Goal: Navigation & Orientation: Find specific page/section

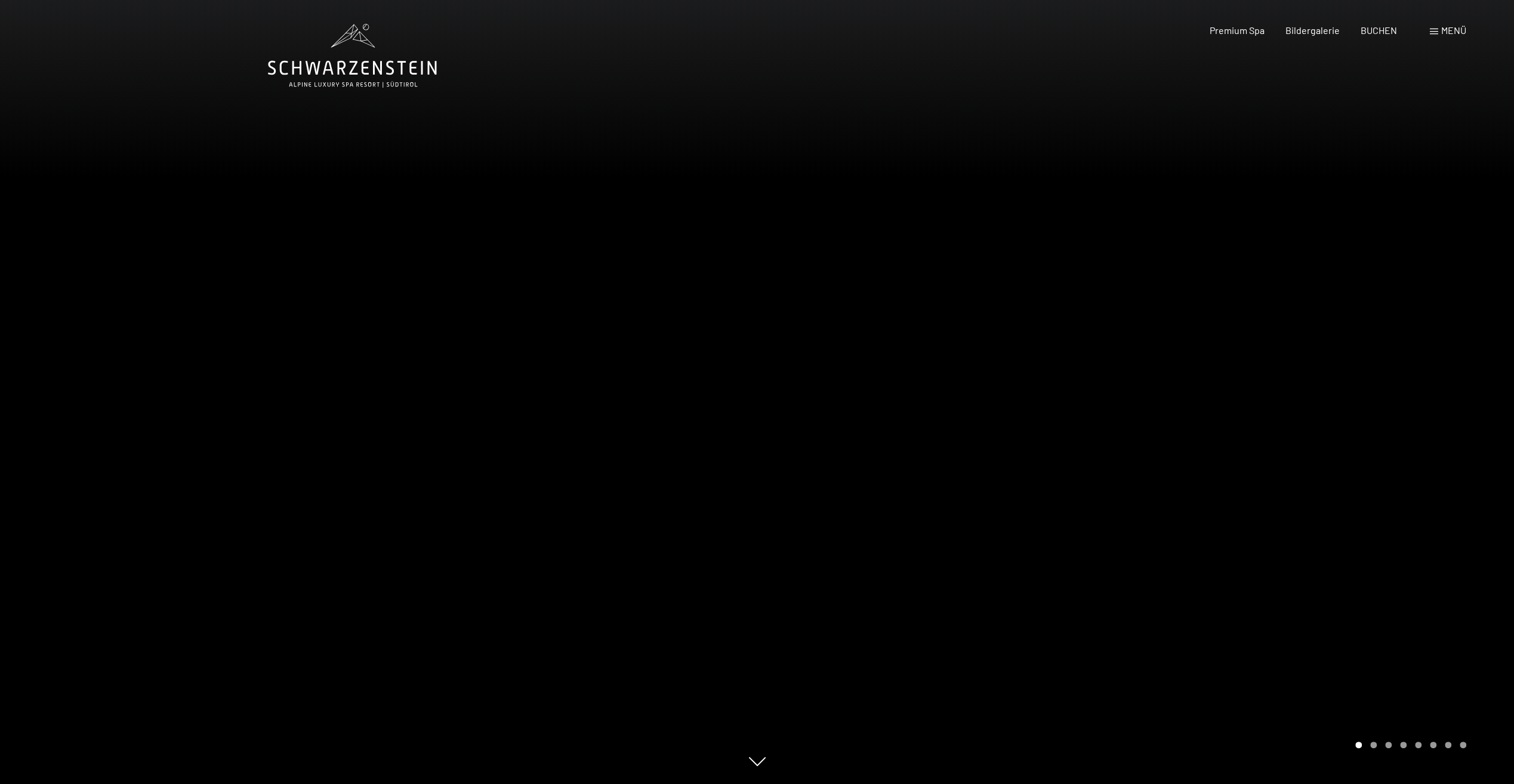
click at [1438, 28] on div "Menü" at bounding box center [1448, 30] width 36 height 13
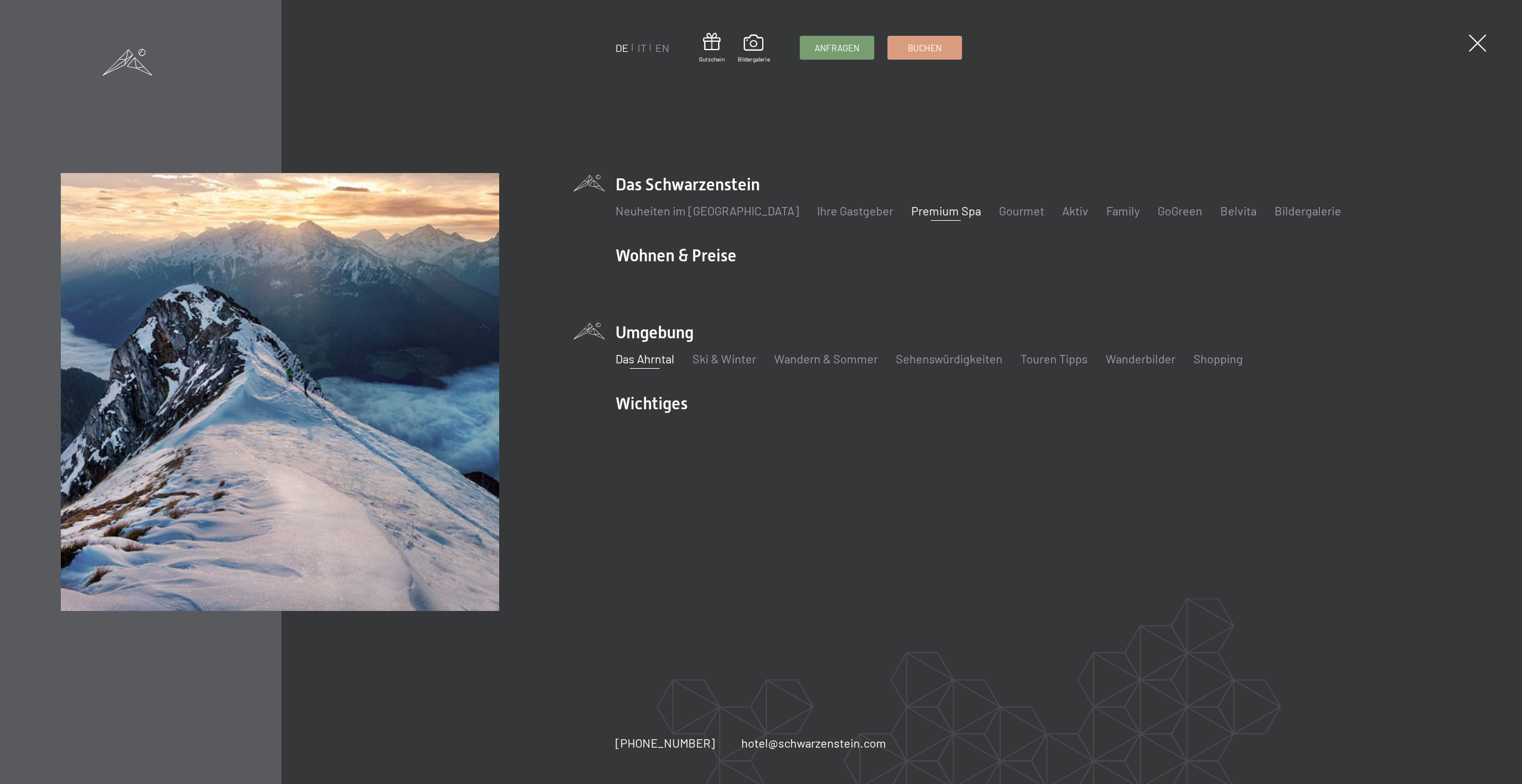
click at [651, 363] on link "Das Ahrntal" at bounding box center [645, 358] width 59 height 14
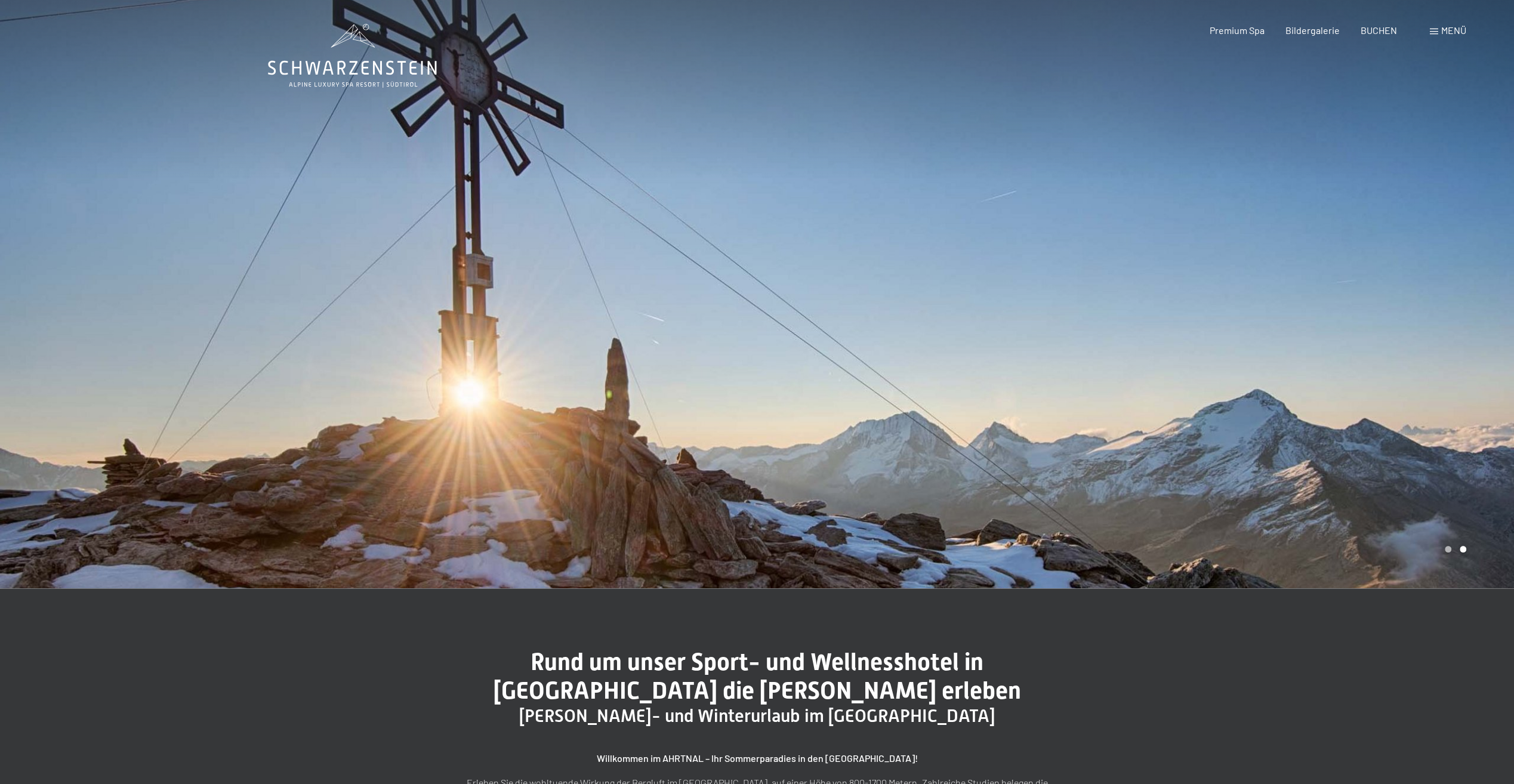
click at [1440, 37] on div "Buchen Anfragen Premium Spa Bildergalerie BUCHEN Menü DE IT EN Gutschein Bilder…" at bounding box center [1317, 30] width 299 height 13
click at [1457, 29] on span "Menü" at bounding box center [1454, 30] width 25 height 11
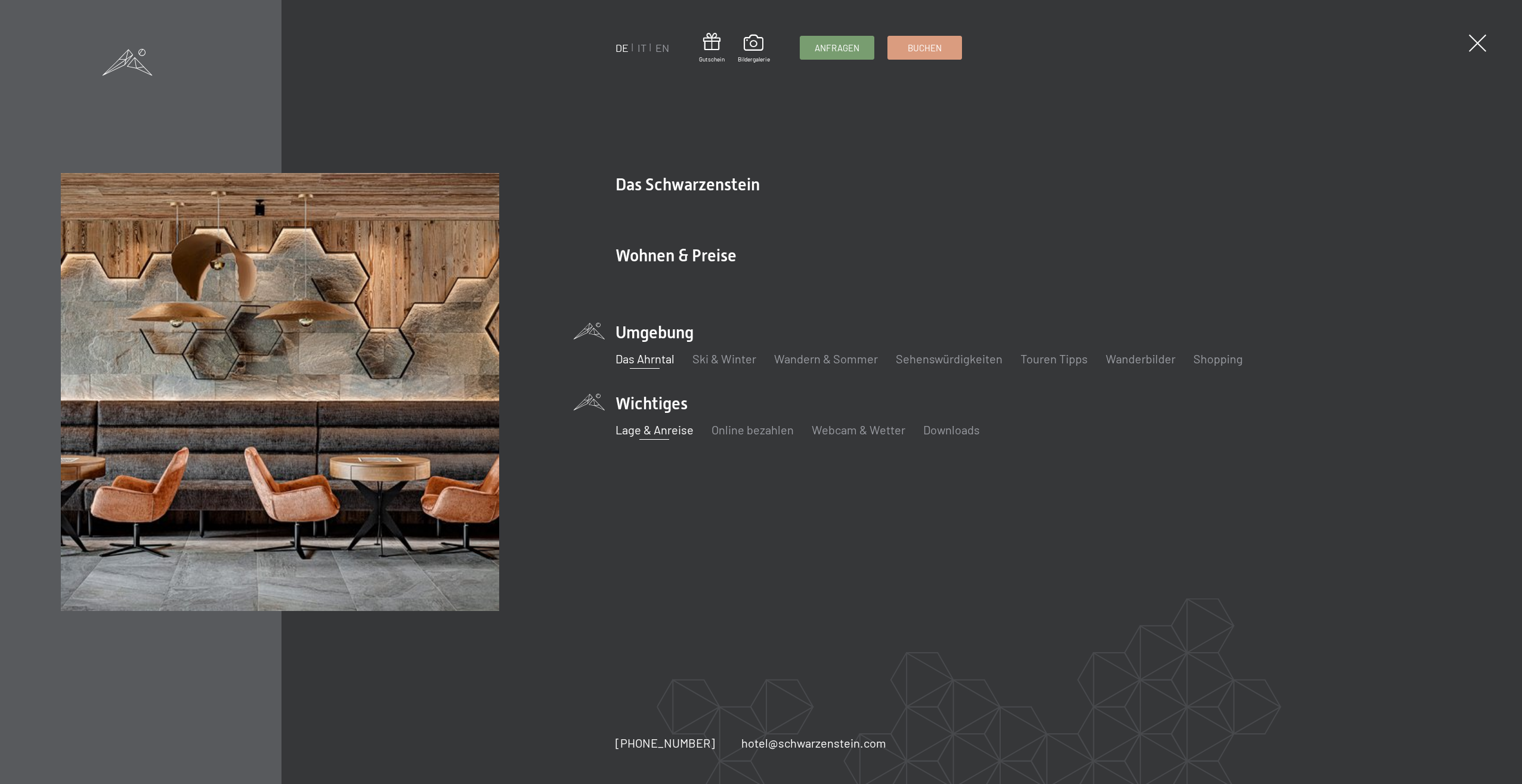
click at [679, 433] on link "Lage & Anreise" at bounding box center [654, 429] width 78 height 14
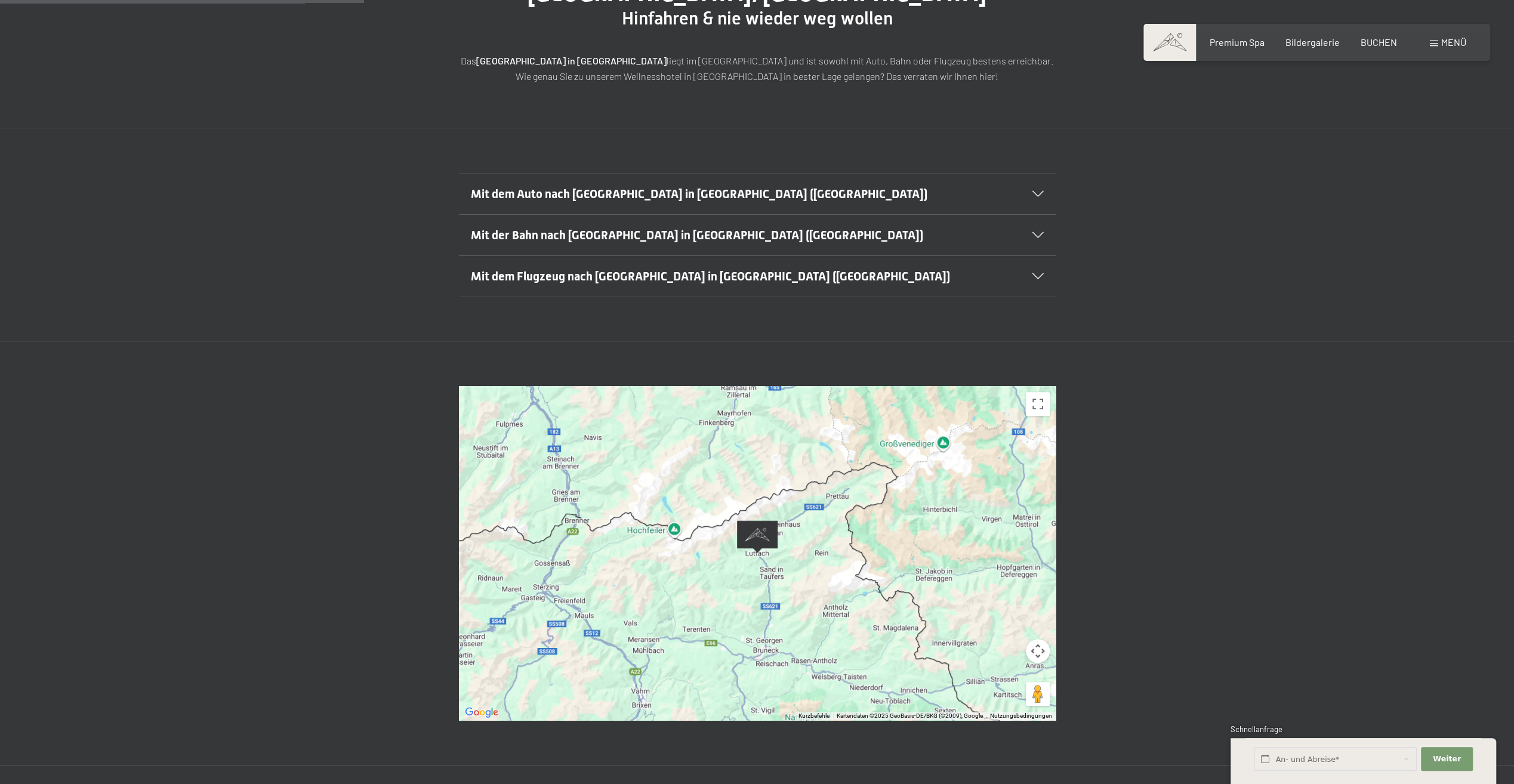
scroll to position [298, 0]
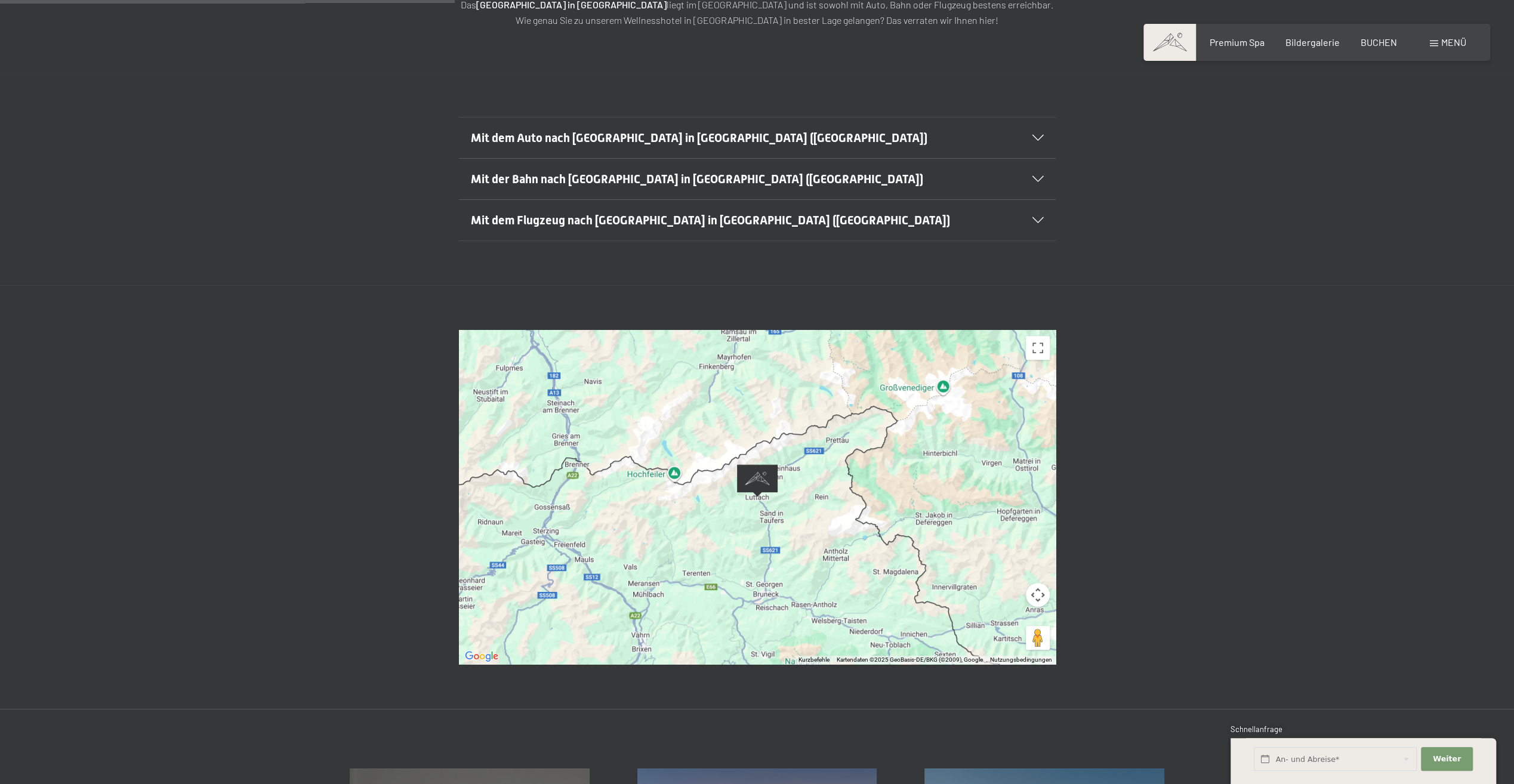
drag, startPoint x: 798, startPoint y: 551, endPoint x: 951, endPoint y: 514, distance: 157.4
click at [951, 514] on div at bounding box center [758, 496] width 597 height 334
click at [1039, 336] on button "Vollbildansicht ein/aus" at bounding box center [1038, 348] width 24 height 24
